Goal: Task Accomplishment & Management: Manage account settings

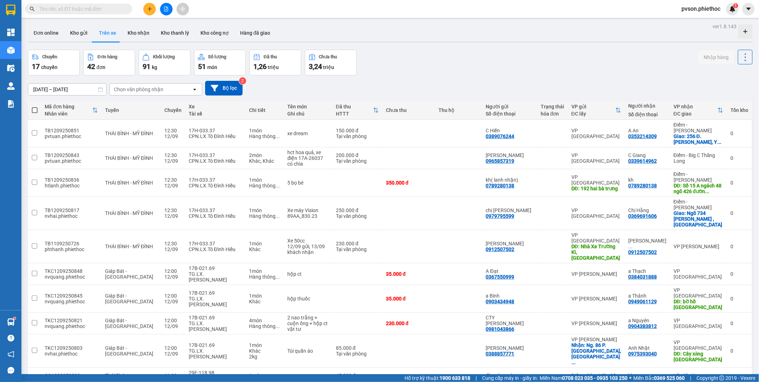
scroll to position [516, 0]
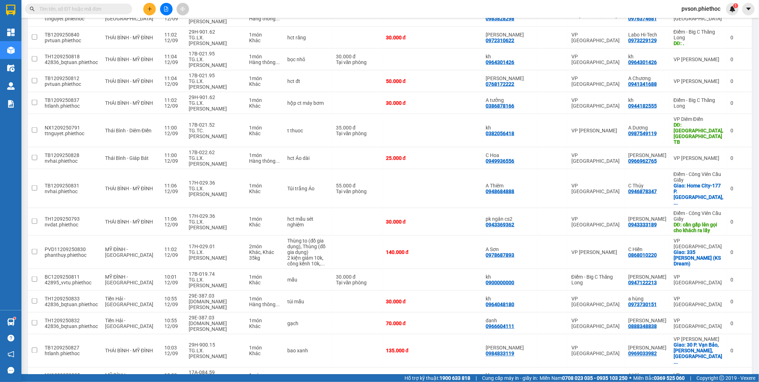
click at [101, 9] on input "text" at bounding box center [81, 9] width 84 height 8
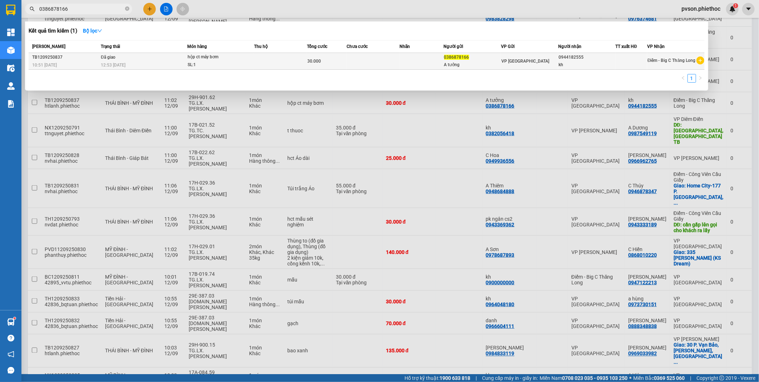
type input "0386878166"
click at [415, 64] on td at bounding box center [422, 61] width 44 height 17
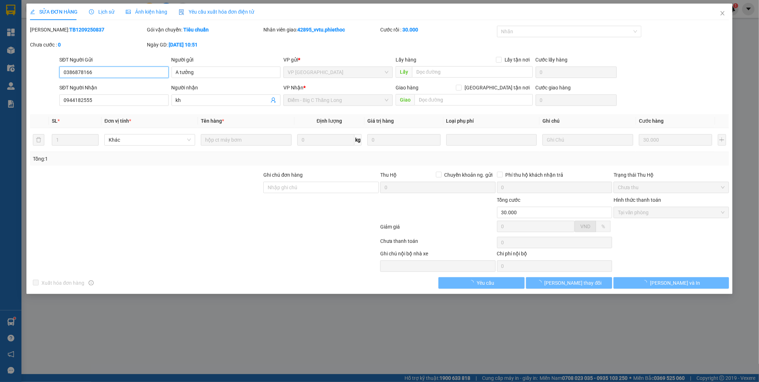
type input "0386878166"
type input "A tưởng"
type input "0944182555"
type input "kh"
type input "30.000"
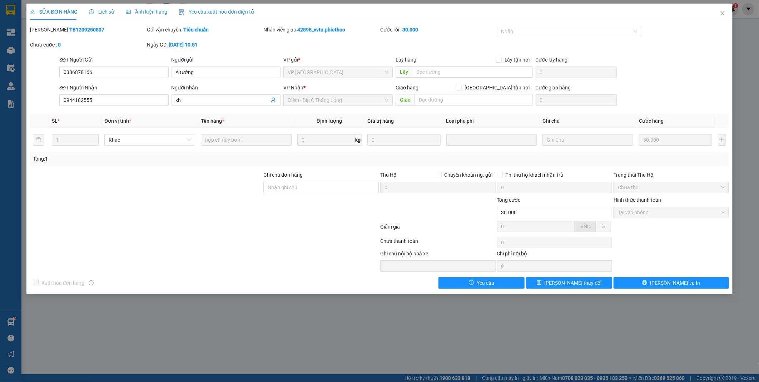
click at [105, 11] on span "Lịch sử" at bounding box center [101, 12] width 25 height 6
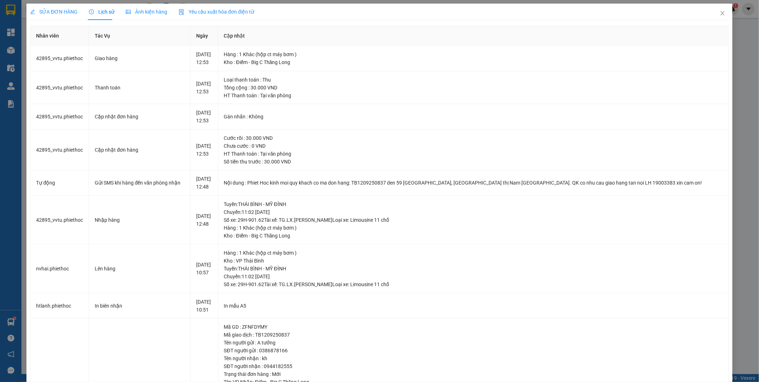
click at [52, 14] on span "SỬA ĐƠN HÀNG" at bounding box center [54, 12] width 48 height 6
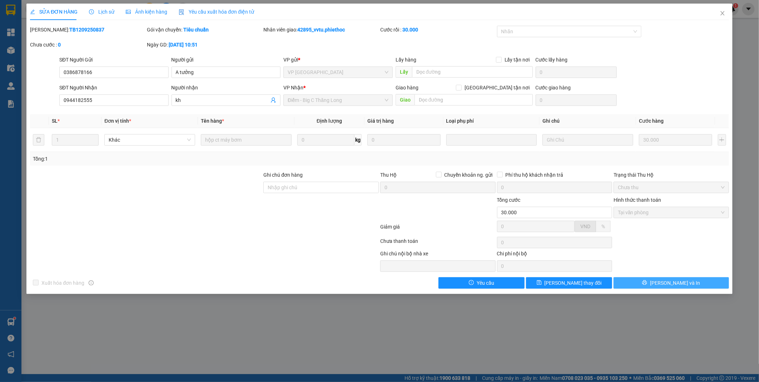
click at [663, 286] on button "[PERSON_NAME] và In" at bounding box center [671, 282] width 115 height 11
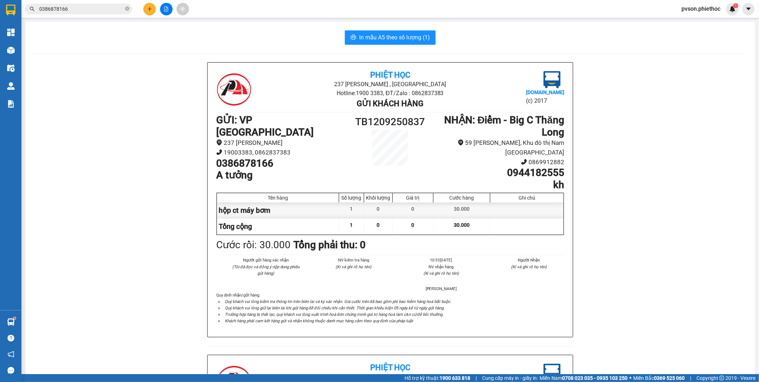
scroll to position [79, 0]
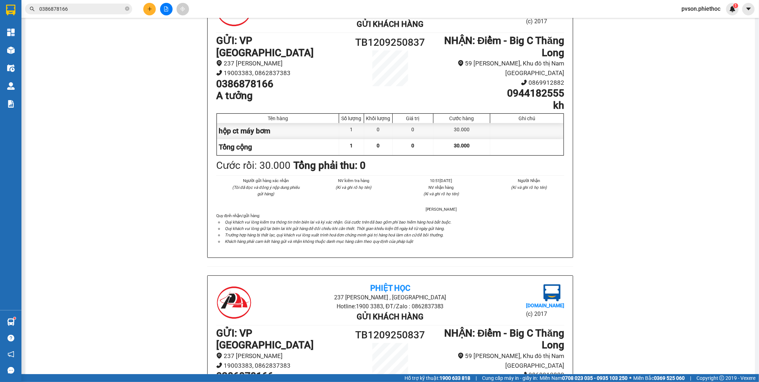
drag, startPoint x: 524, startPoint y: 210, endPoint x: 519, endPoint y: 212, distance: 5.6
click at [524, 210] on div "Người gửi hàng xác nhận (Tôi đã đọc và đồng ý nộp dung phiếu gửi hàng) NV kiểm …" at bounding box center [390, 194] width 351 height 35
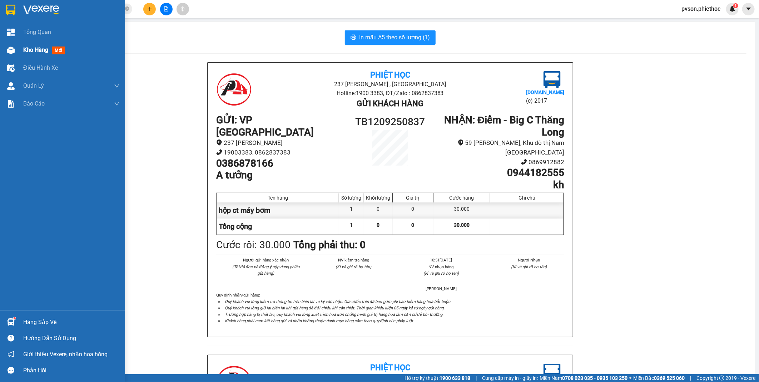
click at [41, 53] on span "Kho hàng" at bounding box center [35, 49] width 25 height 7
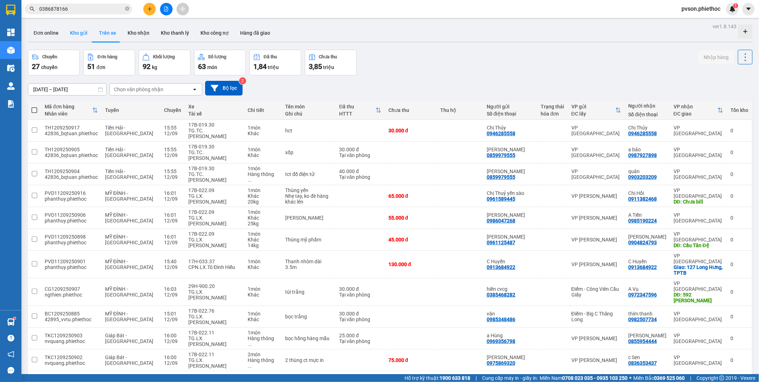
click at [72, 29] on button "Kho gửi" at bounding box center [78, 32] width 29 height 17
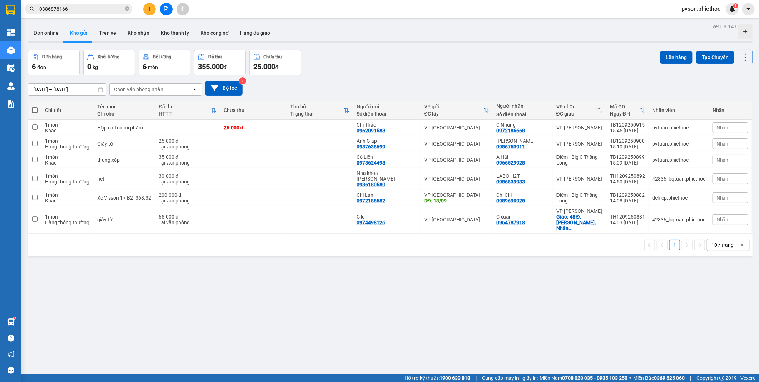
click at [58, 87] on input "[DATE] – [DATE]" at bounding box center [67, 89] width 78 height 11
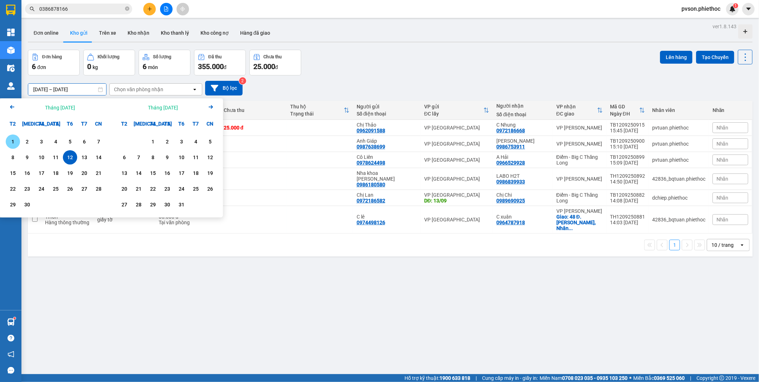
click at [13, 144] on div "1" at bounding box center [13, 141] width 10 height 9
click at [70, 156] on div "12" at bounding box center [70, 157] width 10 height 9
type input "[DATE] – [DATE]"
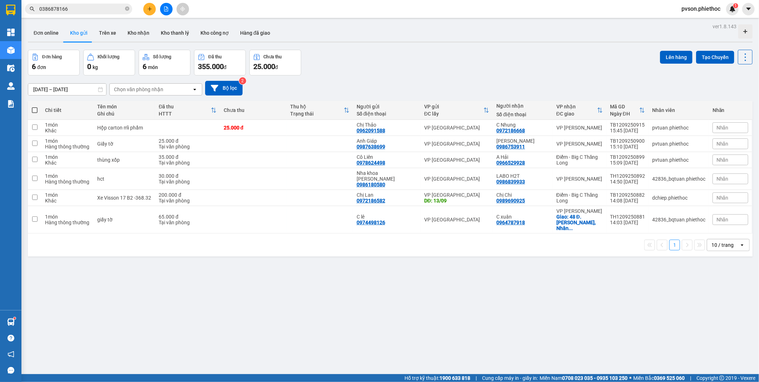
click at [170, 90] on div "Chọn văn phòng nhận" at bounding box center [151, 89] width 82 height 11
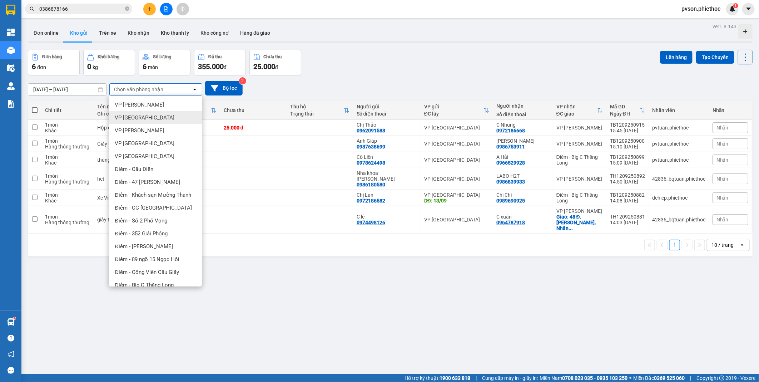
click at [153, 116] on div "VP [GEOGRAPHIC_DATA]" at bounding box center [155, 117] width 93 height 13
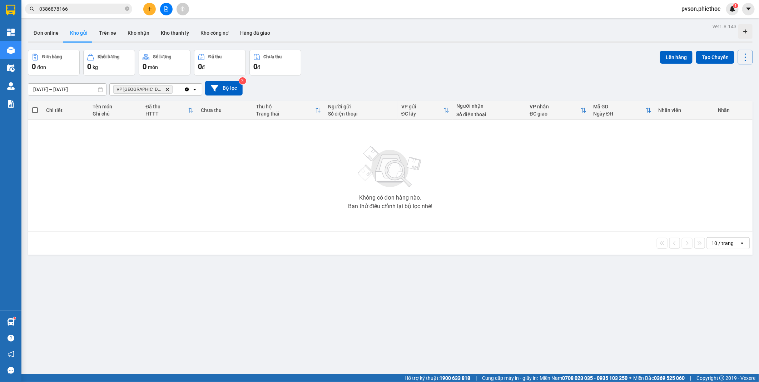
click at [147, 92] on span "VP Thái Bình Delete" at bounding box center [142, 89] width 59 height 9
click at [165, 90] on icon "Delete" at bounding box center [167, 89] width 4 height 4
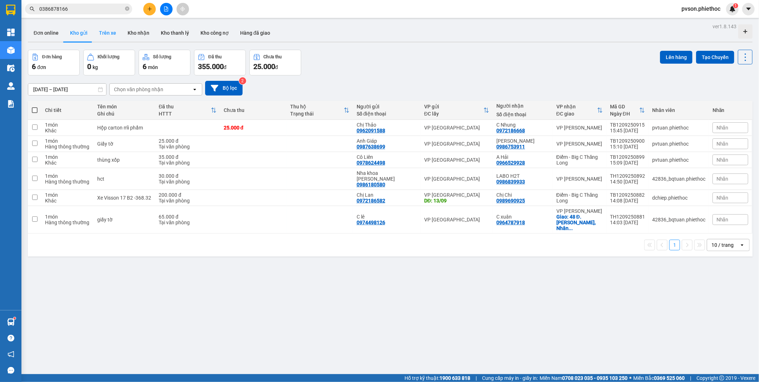
click at [105, 29] on button "Trên xe" at bounding box center [107, 32] width 29 height 17
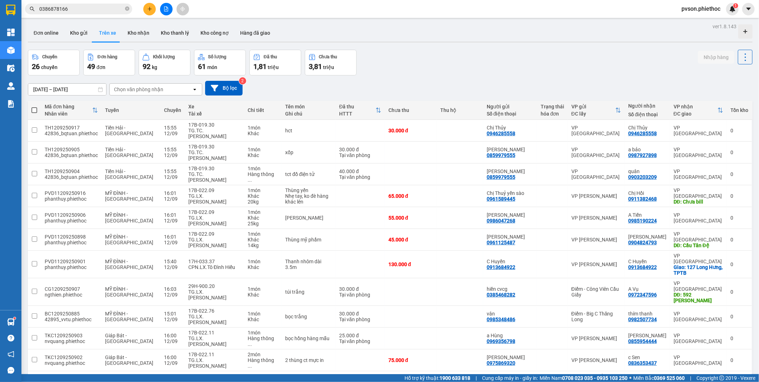
click at [61, 88] on input "[DATE] – [DATE]" at bounding box center [67, 89] width 78 height 11
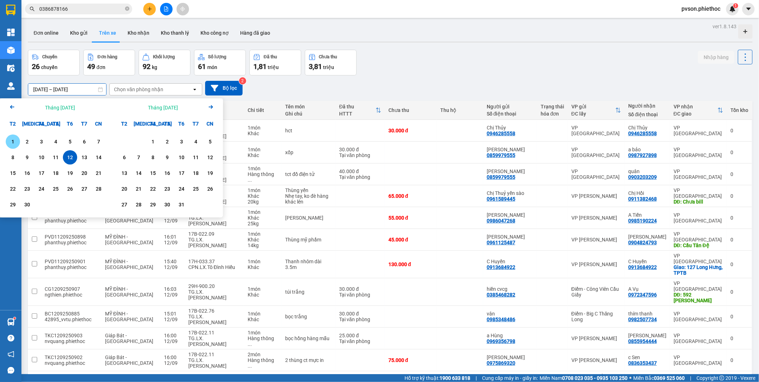
click at [13, 142] on div "1" at bounding box center [13, 141] width 10 height 9
click at [73, 156] on div "12" at bounding box center [70, 157] width 10 height 9
type input "[DATE] – [DATE]"
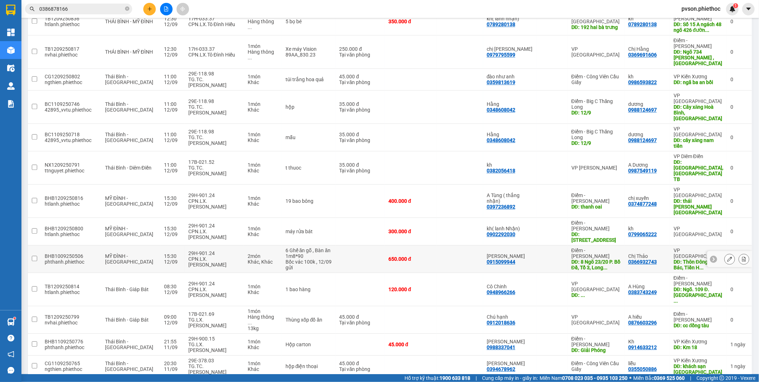
scroll to position [953, 0]
